Goal: Task Accomplishment & Management: Use online tool/utility

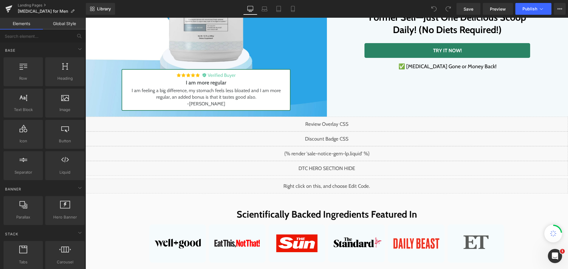
scroll to position [148, 0]
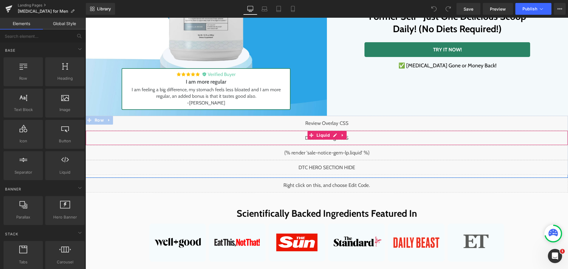
click at [332, 138] on div "Liquid" at bounding box center [326, 138] width 482 height 15
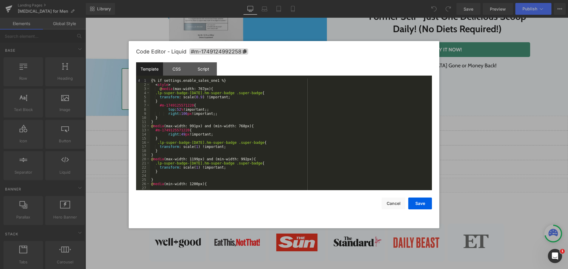
click at [156, 95] on div "{% if settings.enable_sales_one1 %} < style > @ media (max-width: 767px) { .lp-…" at bounding box center [289, 139] width 279 height 120
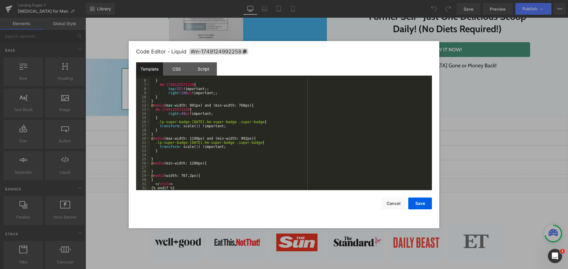
scroll to position [0, 0]
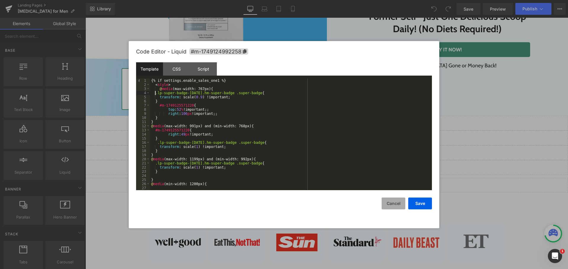
click at [395, 200] on button "Cancel" at bounding box center [393, 204] width 24 height 12
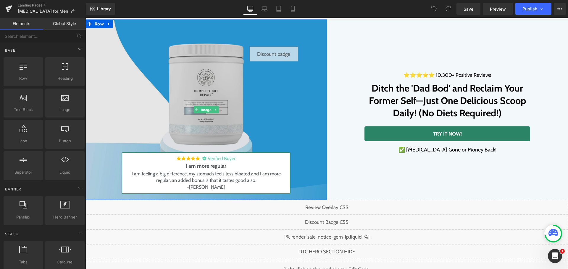
scroll to position [89, 0]
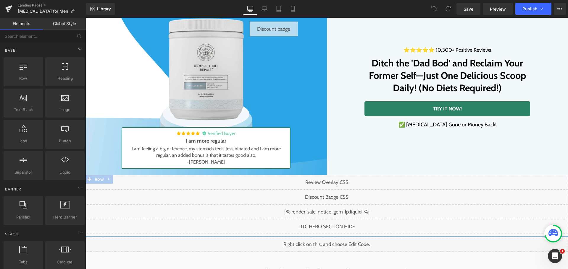
click at [333, 197] on div "Liquid" at bounding box center [326, 197] width 482 height 15
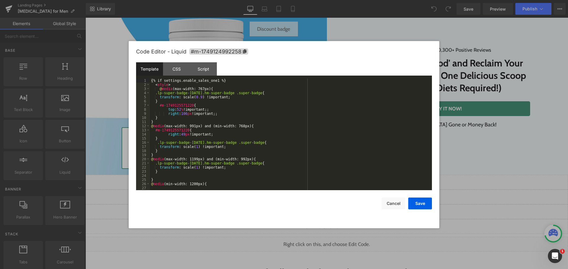
scroll to position [21, 0]
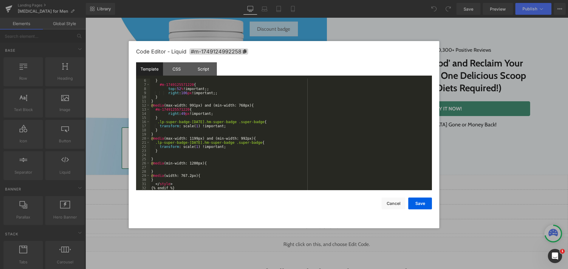
click at [219, 166] on div "} #m-1749125571220 { top : 52 % !important;; right : 106 px !important;; } } @ …" at bounding box center [289, 139] width 279 height 120
click at [220, 182] on div "} #m-1749125571220 { top : 52 % !important;; right : 106 px !important;; } } @ …" at bounding box center [289, 139] width 279 height 120
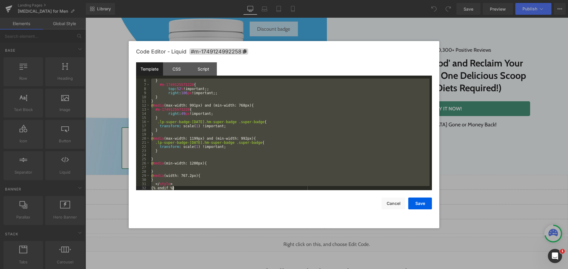
scroll to position [0, 0]
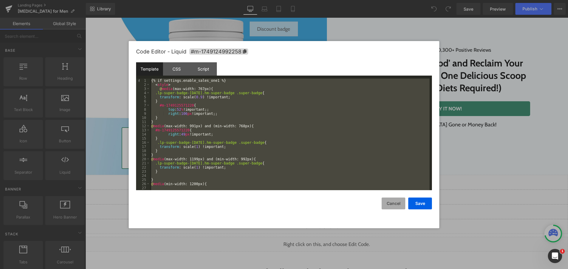
drag, startPoint x: 385, startPoint y: 200, endPoint x: 387, endPoint y: 195, distance: 4.9
click at [385, 199] on button "Cancel" at bounding box center [393, 204] width 24 height 12
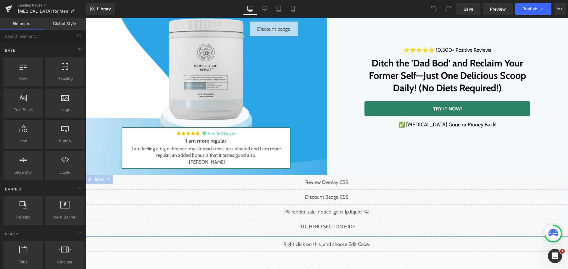
click at [331, 194] on div "Liquid" at bounding box center [326, 197] width 482 height 15
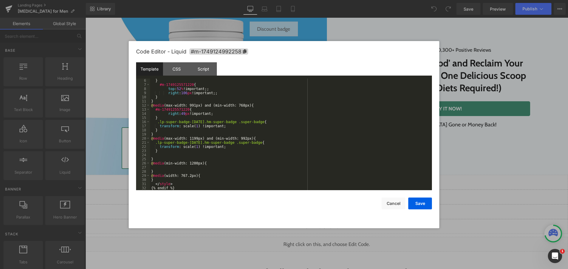
scroll to position [21, 0]
click at [198, 172] on div "} #m-1749125571220 { top : 52 % !important;; right : 106 px !important;; } } @ …" at bounding box center [289, 139] width 279 height 120
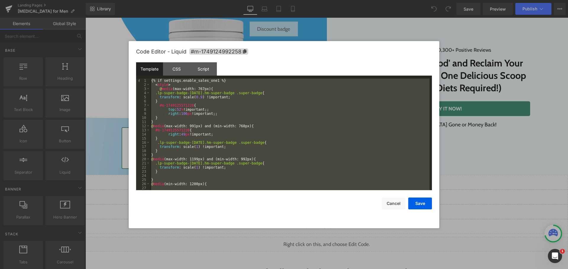
click at [178, 119] on div "{% if settings.enable_sales_one1 %} < style > @ media (max-width: 767px) { .lp-…" at bounding box center [289, 135] width 279 height 112
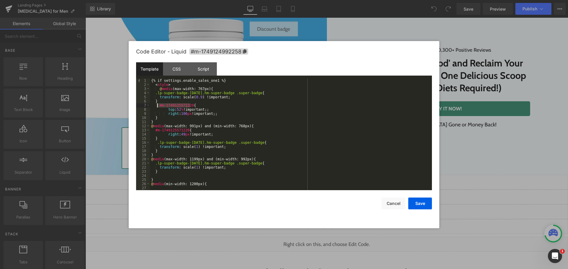
drag, startPoint x: 190, startPoint y: 107, endPoint x: 158, endPoint y: 105, distance: 31.4
click at [158, 105] on div "{% if settings.enable_sales_one1 %} < style > @ media (max-width: 767px) { .lp-…" at bounding box center [289, 139] width 279 height 120
click at [184, 71] on div "CSS" at bounding box center [176, 68] width 27 height 13
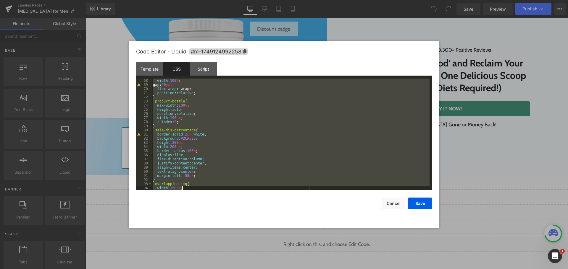
drag, startPoint x: 181, startPoint y: 80, endPoint x: 192, endPoint y: 194, distance: 114.7
click at [191, 199] on div "Code Editor - Liquid #m-1749124992258 Template CSS Script Data 1 2 3 4 5 6 7 8 …" at bounding box center [284, 134] width 296 height 187
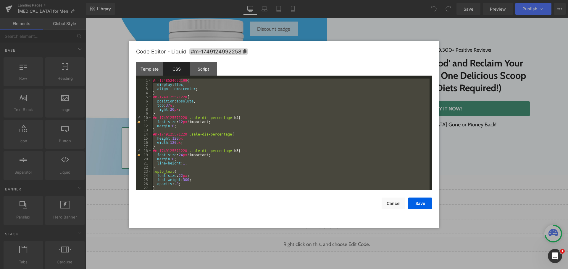
click at [237, 109] on div "#r-1748524692199 { display : flex ; align-items : center ; } #m-1749125571220 {…" at bounding box center [291, 135] width 278 height 112
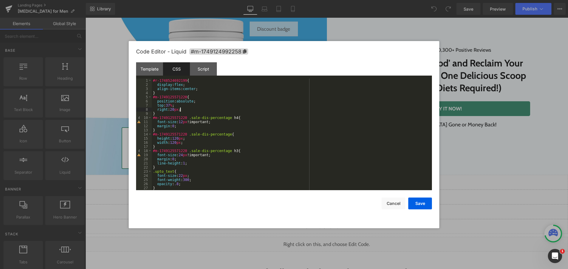
drag, startPoint x: 184, startPoint y: 118, endPoint x: 160, endPoint y: 118, distance: 24.3
click at [167, 118] on div "#r-1748524692199 { display : flex ; align-items : center ; } #m-1749125571220 {…" at bounding box center [291, 139] width 278 height 120
drag, startPoint x: 394, startPoint y: 210, endPoint x: 401, endPoint y: 197, distance: 15.2
click at [394, 210] on div "Code Editor - Liquid #m-1749124992258 Template CSS Script Data 1 2 3 4 5 6 7 8 …" at bounding box center [284, 134] width 296 height 187
click at [399, 206] on button "Cancel" at bounding box center [393, 204] width 24 height 12
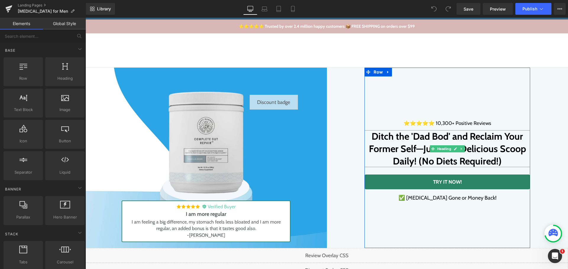
scroll to position [89, 0]
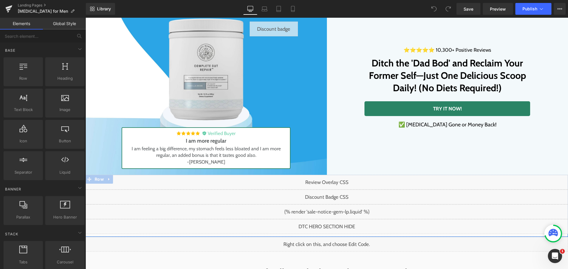
click at [334, 197] on div "Liquid" at bounding box center [326, 197] width 482 height 15
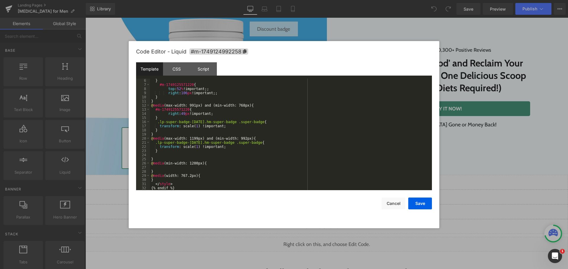
scroll to position [0, 0]
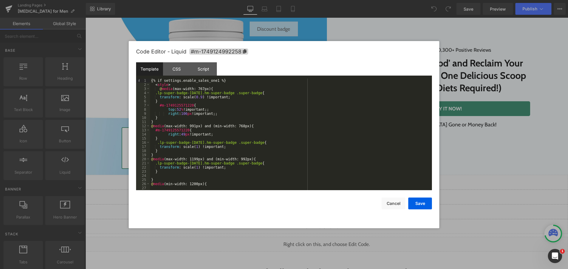
click at [188, 99] on div "{% if settings.enable_sales_one1 %} < style > @ media (max-width: 767px) { .lp-…" at bounding box center [289, 139] width 279 height 120
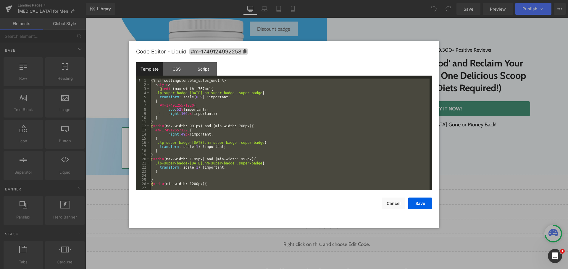
click at [195, 100] on div "{% if settings.enable_sales_one1 %} < style > @ media (max-width: 767px) { .lp-…" at bounding box center [289, 135] width 279 height 112
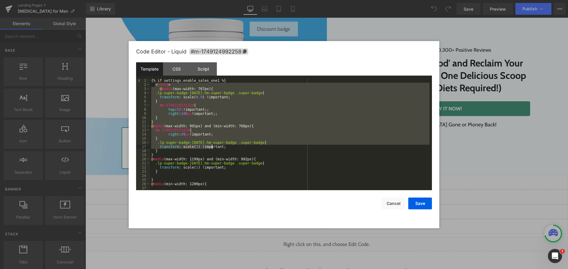
scroll to position [21, 0]
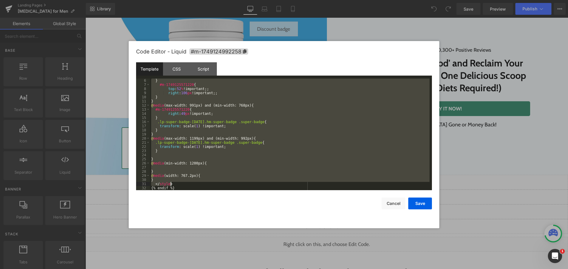
drag, startPoint x: 154, startPoint y: 86, endPoint x: 187, endPoint y: 185, distance: 103.6
click at [187, 185] on div "} #m-1749125571220 { top : 52 % !important;; right : 106 px !important;; } } @ …" at bounding box center [289, 139] width 279 height 120
click at [181, 110] on div "} #m-1749125571220 { top : 52 % !important;; right : 106 px !important;; } } @ …" at bounding box center [289, 135] width 279 height 112
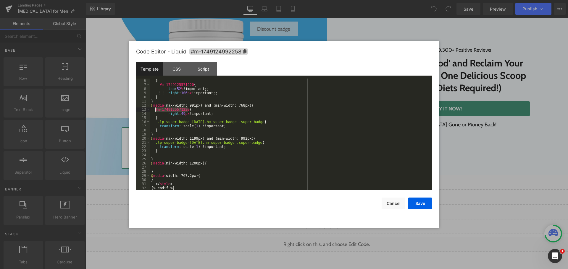
drag, startPoint x: 189, startPoint y: 109, endPoint x: 155, endPoint y: 109, distance: 33.7
click at [155, 109] on div "} #m-1749125571220 { top : 52 % !important;; right : 106 px !important;; } } @ …" at bounding box center [289, 139] width 279 height 120
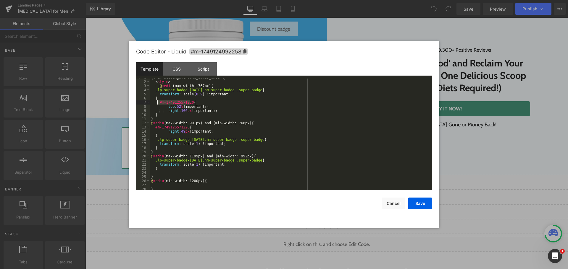
drag, startPoint x: 191, startPoint y: 101, endPoint x: 156, endPoint y: 104, distance: 35.0
click at [156, 104] on div "{% if settings.enable_sales_one1 %} < style > @ media (max-width: 767px) { .lp-…" at bounding box center [289, 136] width 279 height 120
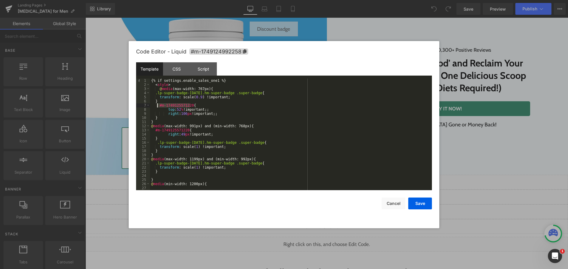
scroll to position [0, 0]
click at [170, 64] on div "CSS" at bounding box center [176, 68] width 27 height 13
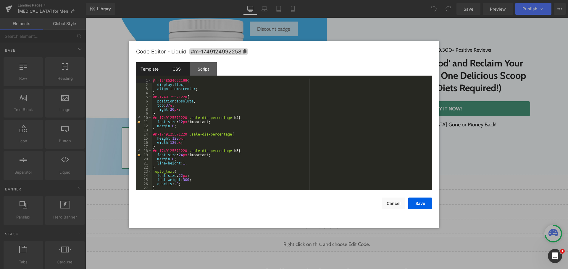
click at [149, 66] on div "Template" at bounding box center [149, 68] width 27 height 13
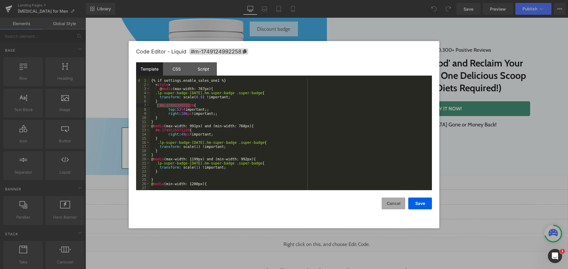
click at [390, 200] on button "Cancel" at bounding box center [393, 204] width 24 height 12
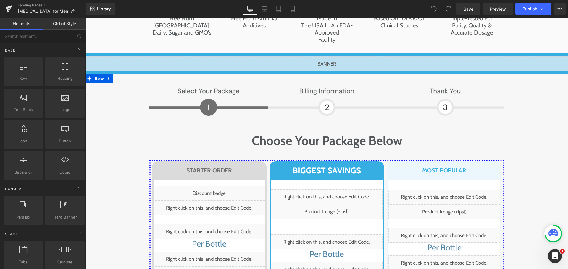
scroll to position [2856, 0]
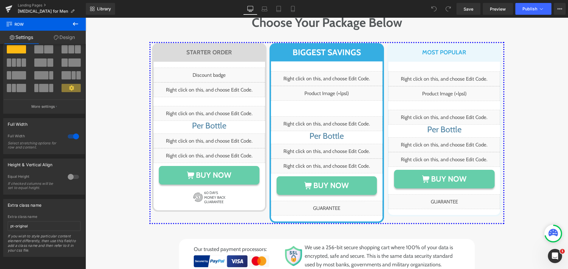
scroll to position [3122, 0]
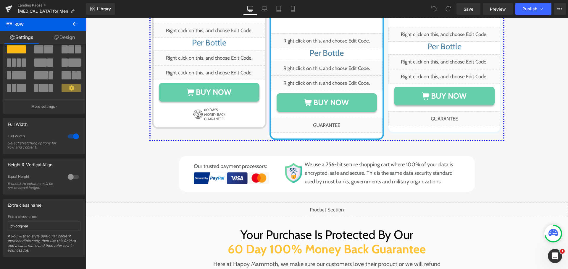
click at [135, 116] on div "Image Image Row Choose Your Package Below Heading Row STARTER ORDER Heading Row…" at bounding box center [326, 37] width 471 height 309
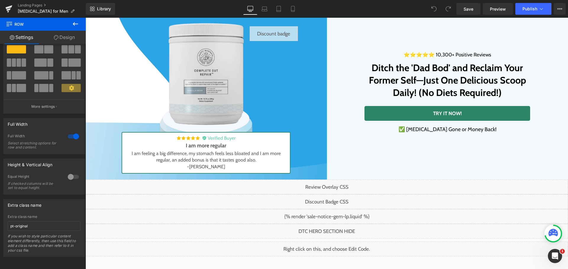
scroll to position [89, 0]
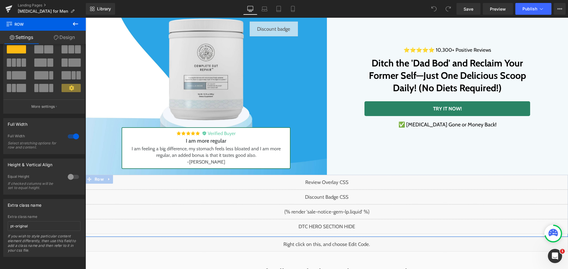
click at [332, 196] on div "Liquid" at bounding box center [326, 197] width 482 height 15
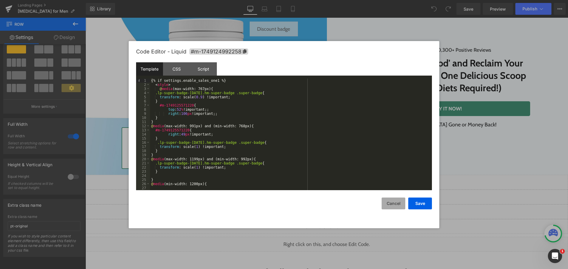
drag, startPoint x: 392, startPoint y: 203, endPoint x: 284, endPoint y: 114, distance: 139.5
click at [392, 203] on button "Cancel" at bounding box center [393, 204] width 24 height 12
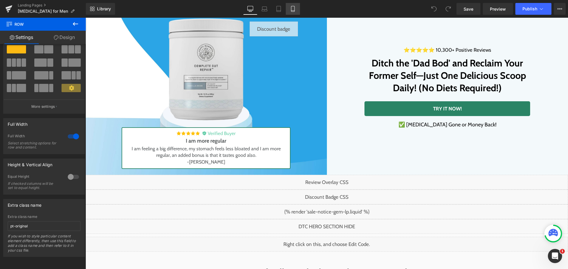
click at [294, 6] on link "Mobile" at bounding box center [293, 9] width 14 height 12
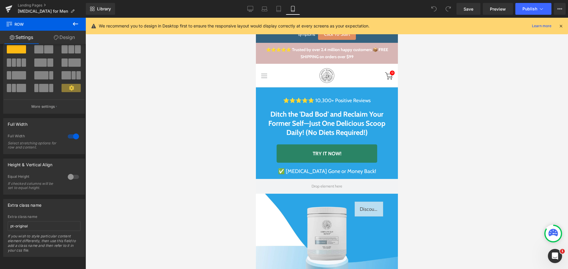
scroll to position [177, 0]
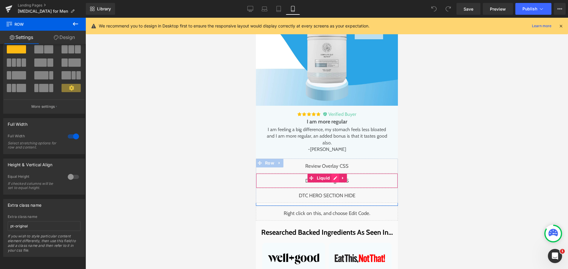
click at [334, 178] on div "Liquid" at bounding box center [327, 181] width 142 height 15
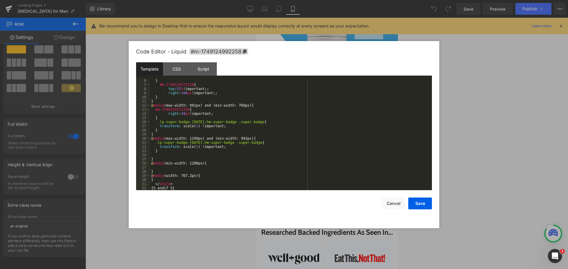
scroll to position [0, 0]
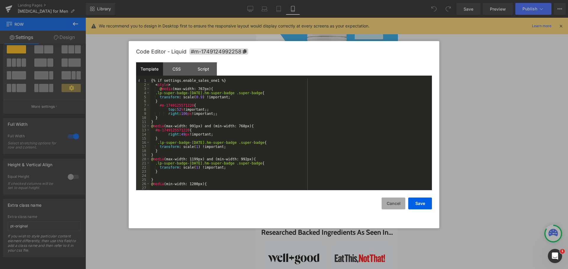
click at [399, 209] on button "Cancel" at bounding box center [393, 204] width 24 height 12
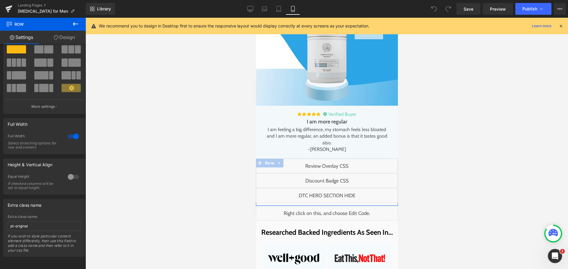
click at [333, 178] on div "Liquid" at bounding box center [327, 181] width 142 height 15
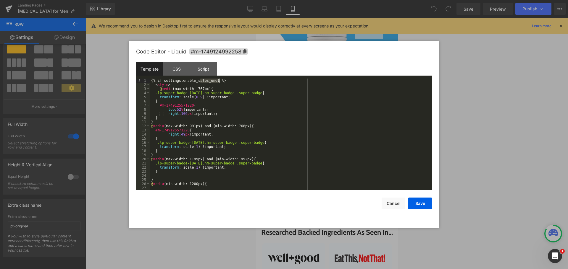
drag, startPoint x: 201, startPoint y: 79, endPoint x: 223, endPoint y: 83, distance: 22.5
click at [223, 83] on div "{% if settings.enable_sales_one1 %} < style > @ media (max-width: 767px) { .lp-…" at bounding box center [289, 139] width 279 height 120
click at [389, 197] on div "Save Cancel" at bounding box center [284, 199] width 296 height 19
click at [385, 204] on button "Cancel" at bounding box center [393, 204] width 24 height 12
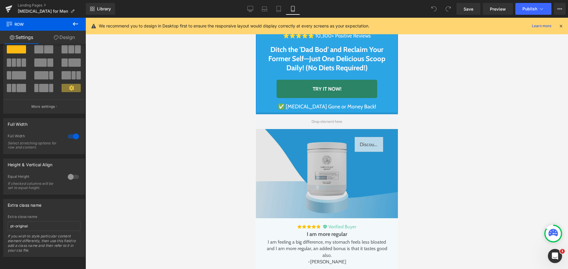
scroll to position [59, 0]
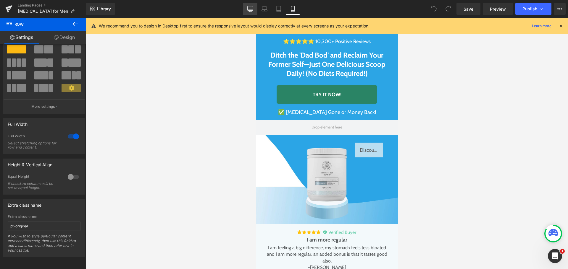
click at [250, 6] on icon at bounding box center [251, 8] width 6 height 4
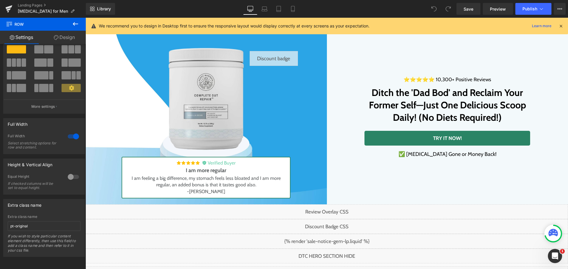
scroll to position [0, 0]
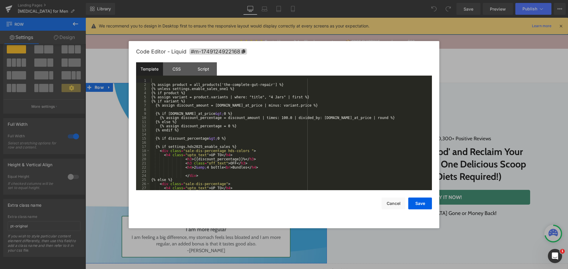
click at [281, 115] on div "Liquid" at bounding box center [274, 117] width 48 height 15
click at [182, 69] on div "CSS" at bounding box center [176, 68] width 27 height 13
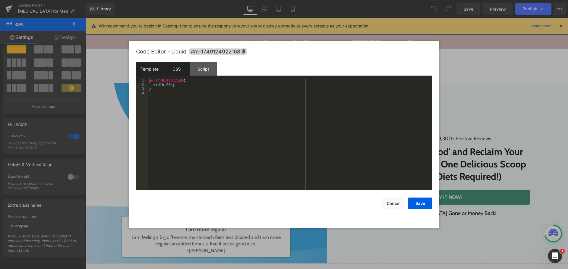
click at [156, 67] on div "Template" at bounding box center [149, 68] width 27 height 13
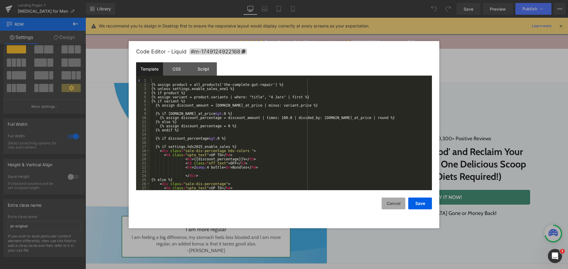
click at [391, 202] on button "Cancel" at bounding box center [393, 204] width 24 height 12
